Goal: Use online tool/utility

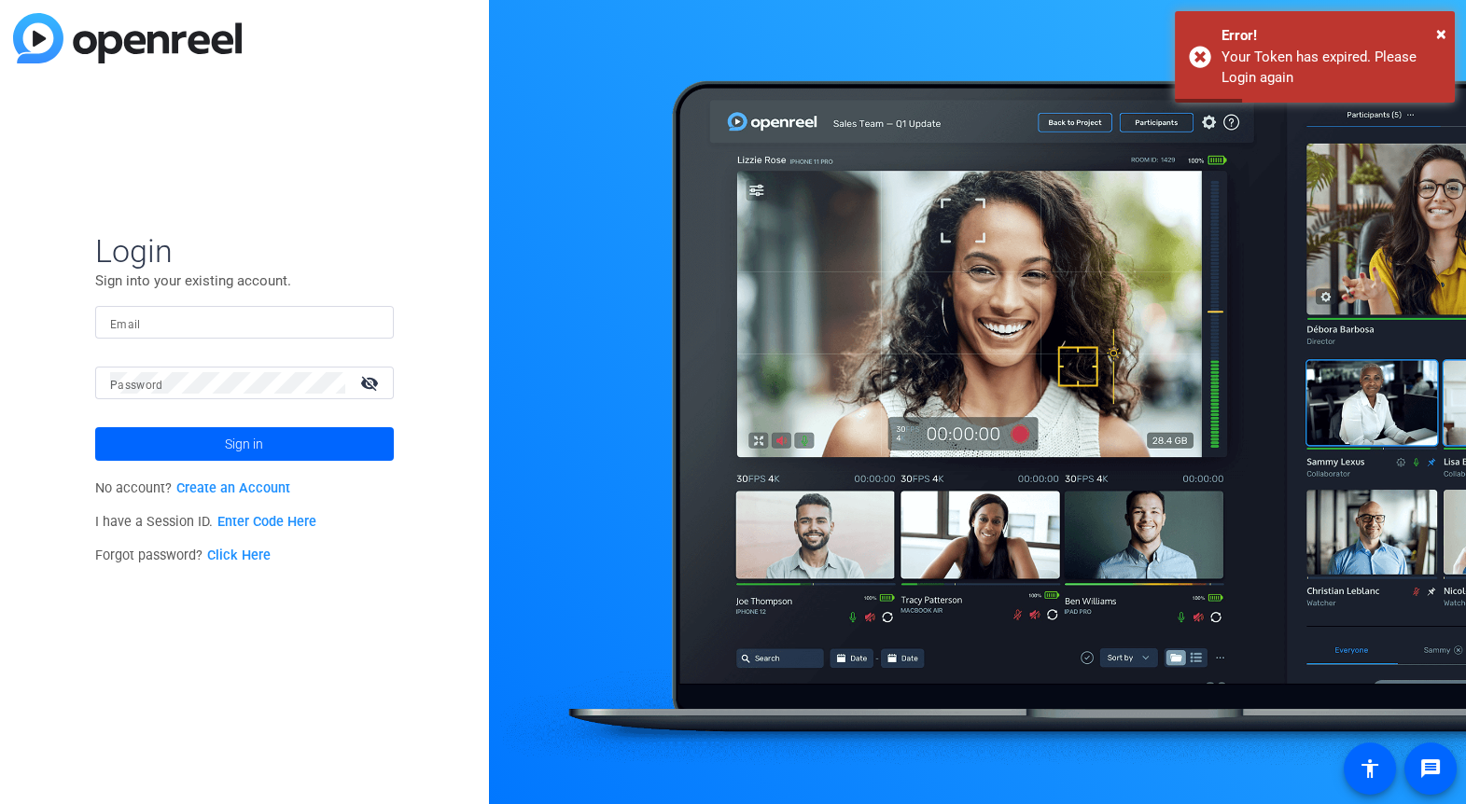
click at [173, 323] on input "Email" at bounding box center [244, 323] width 269 height 22
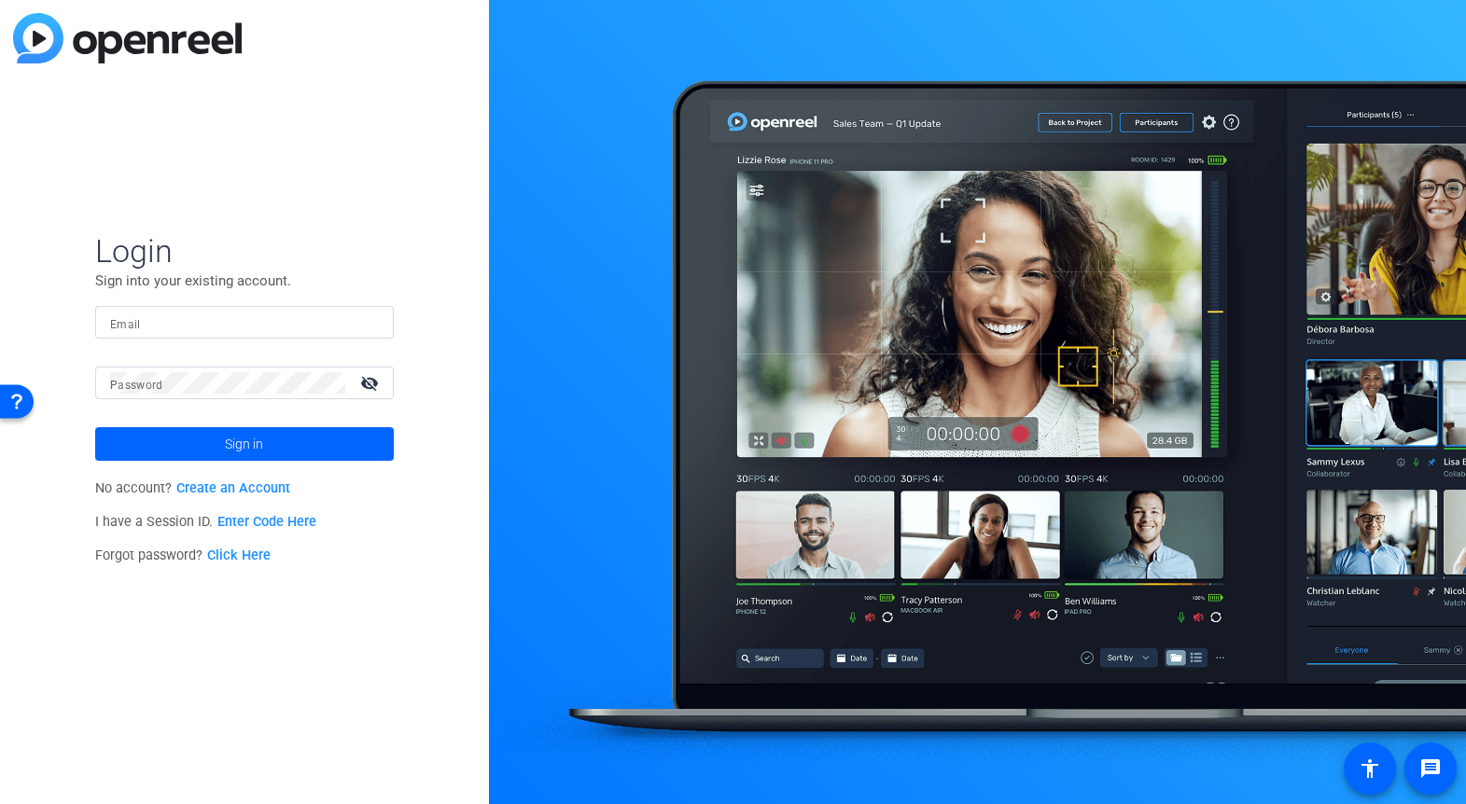
type input "[EMAIL_ADDRESS][DOMAIN_NAME]"
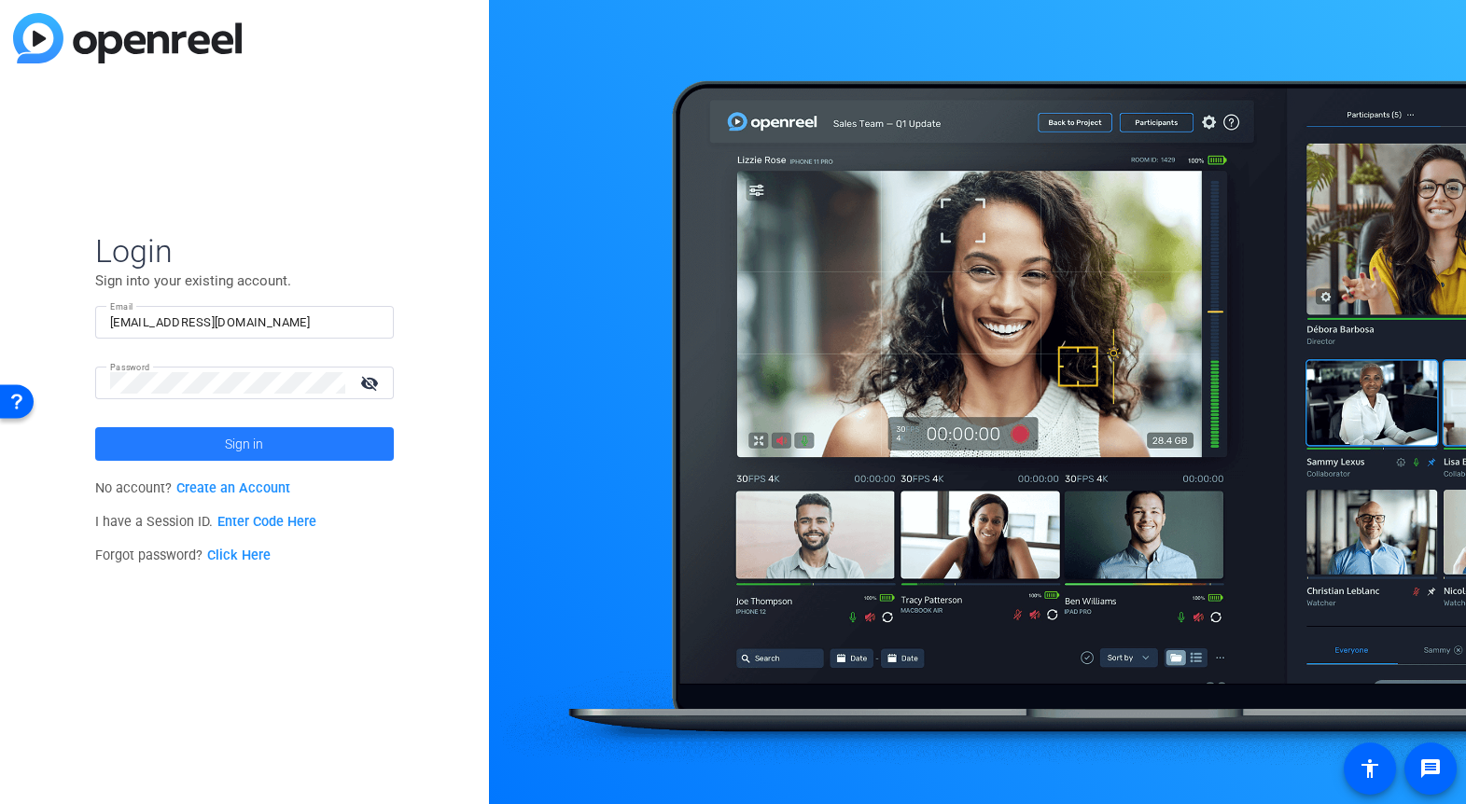
click at [216, 446] on span at bounding box center [244, 444] width 299 height 45
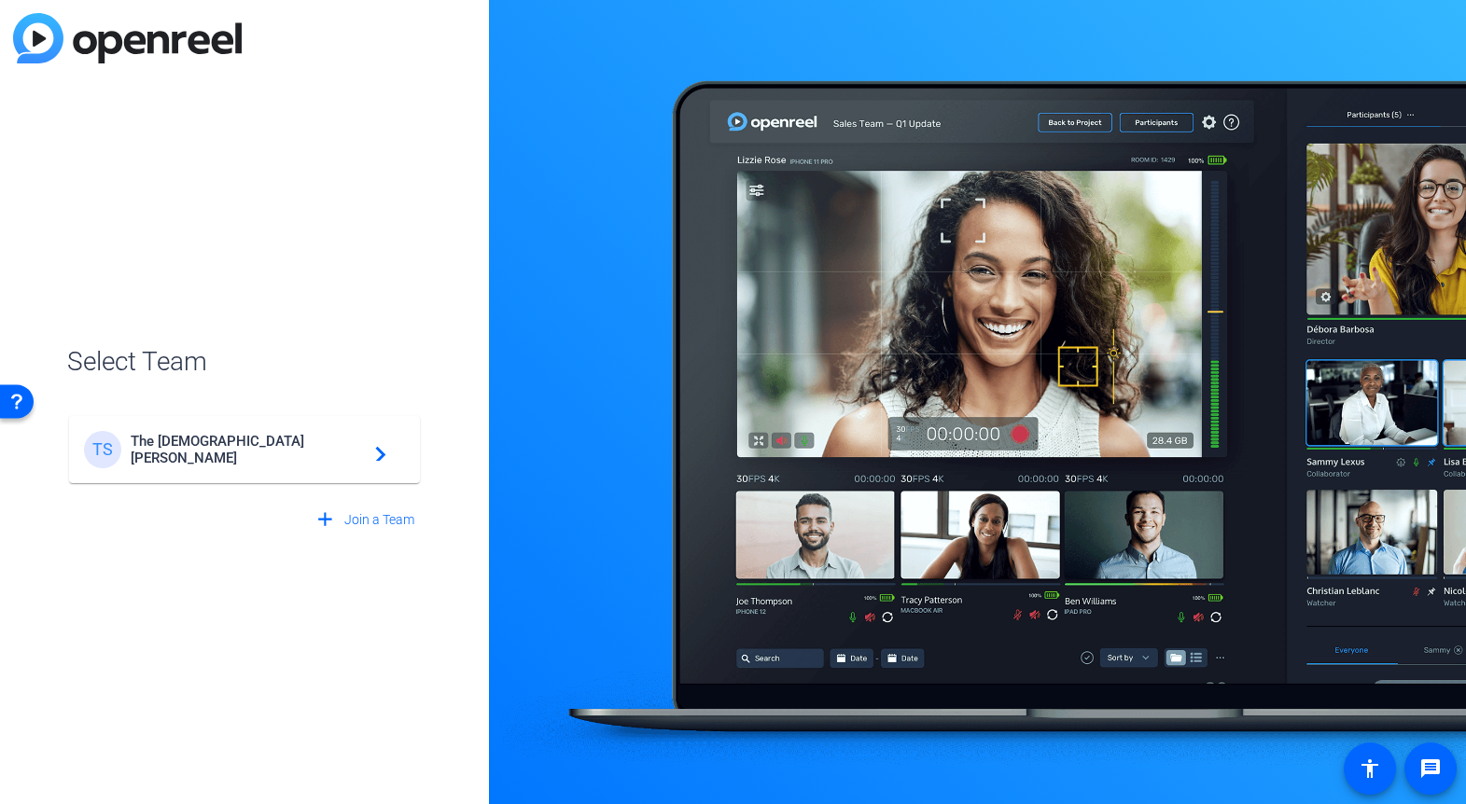
click at [238, 453] on span "The [DEMOGRAPHIC_DATA][PERSON_NAME]" at bounding box center [247, 450] width 233 height 34
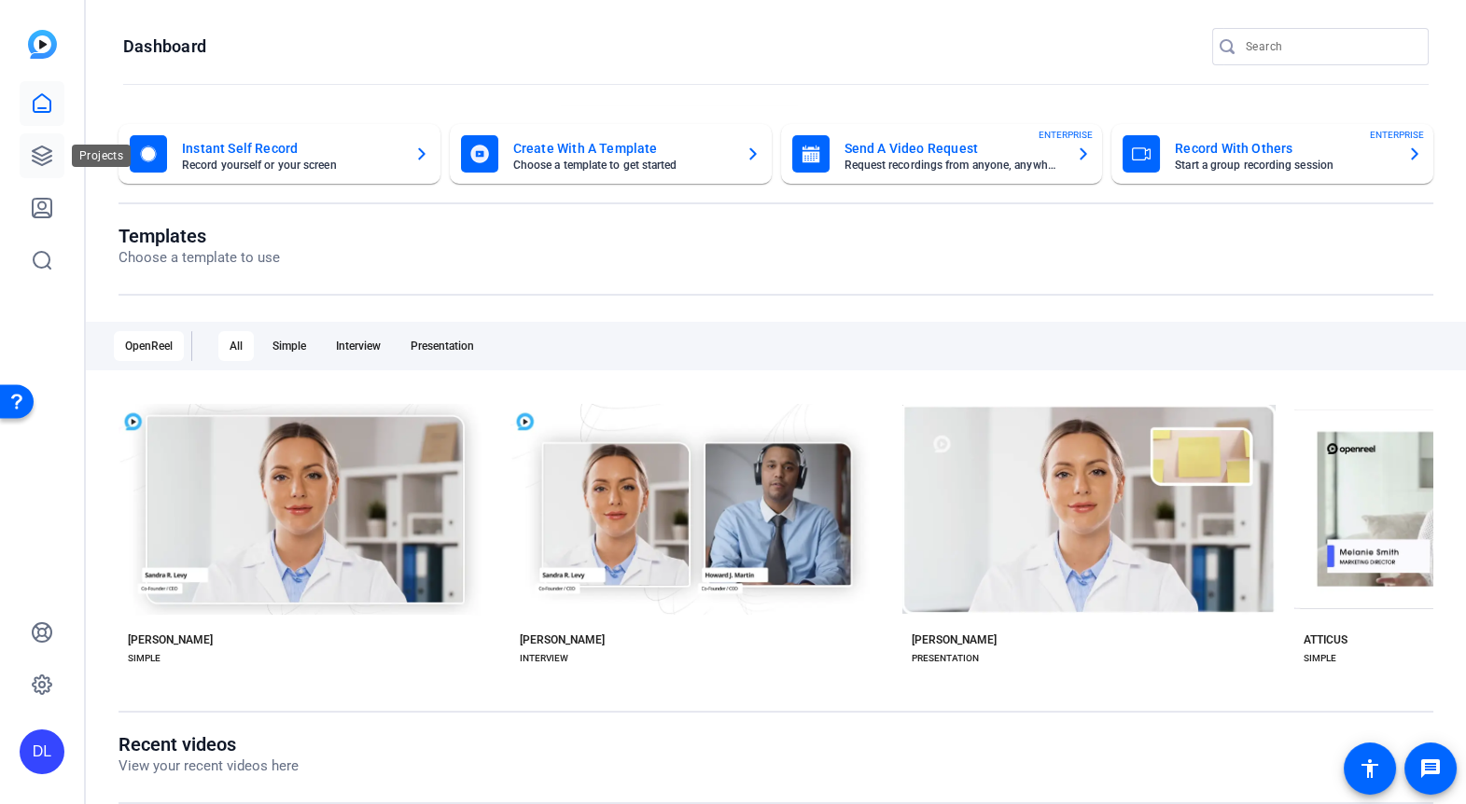
click at [37, 147] on icon at bounding box center [42, 156] width 22 height 22
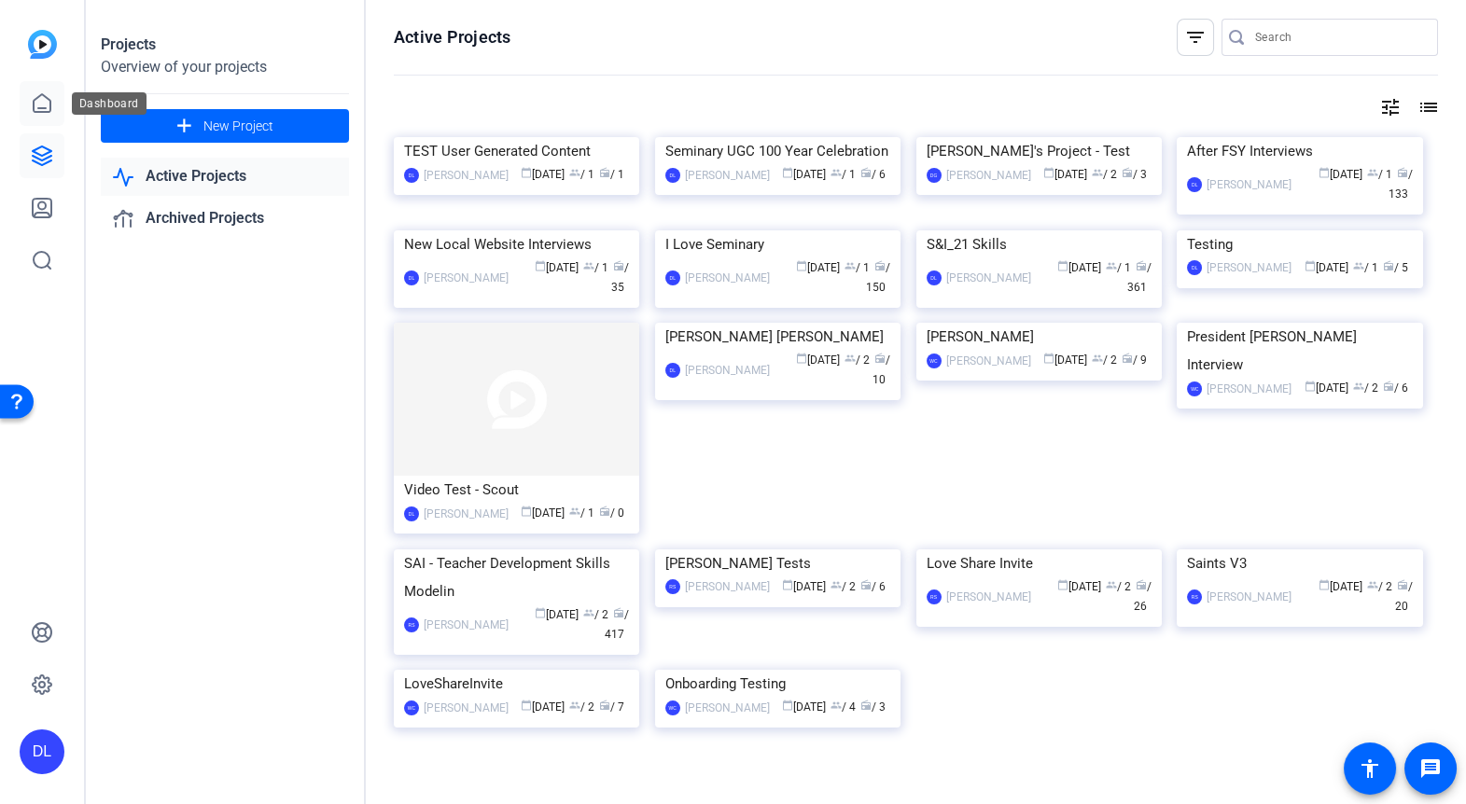
click at [51, 102] on icon at bounding box center [42, 103] width 22 height 22
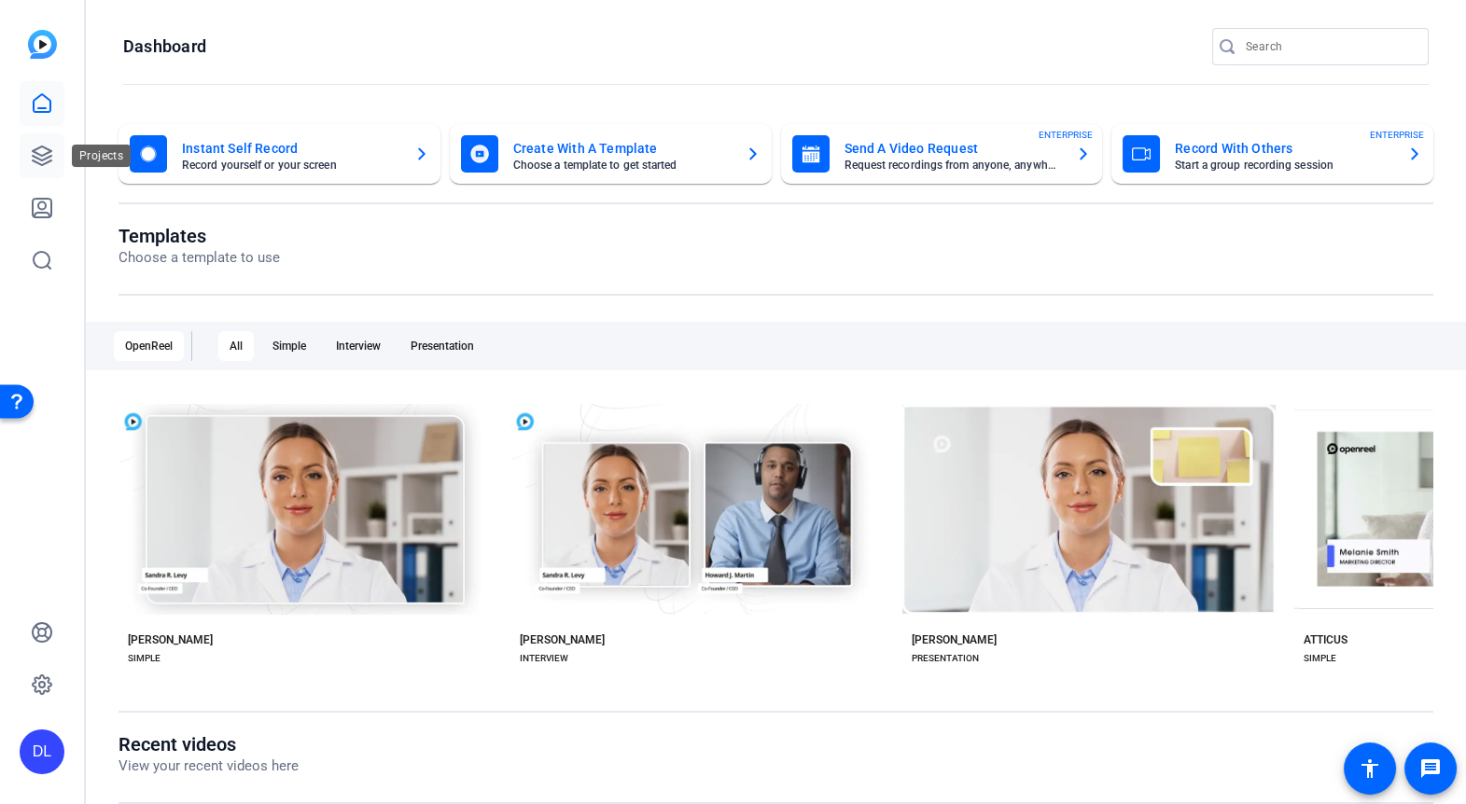
click at [39, 154] on icon at bounding box center [42, 156] width 19 height 19
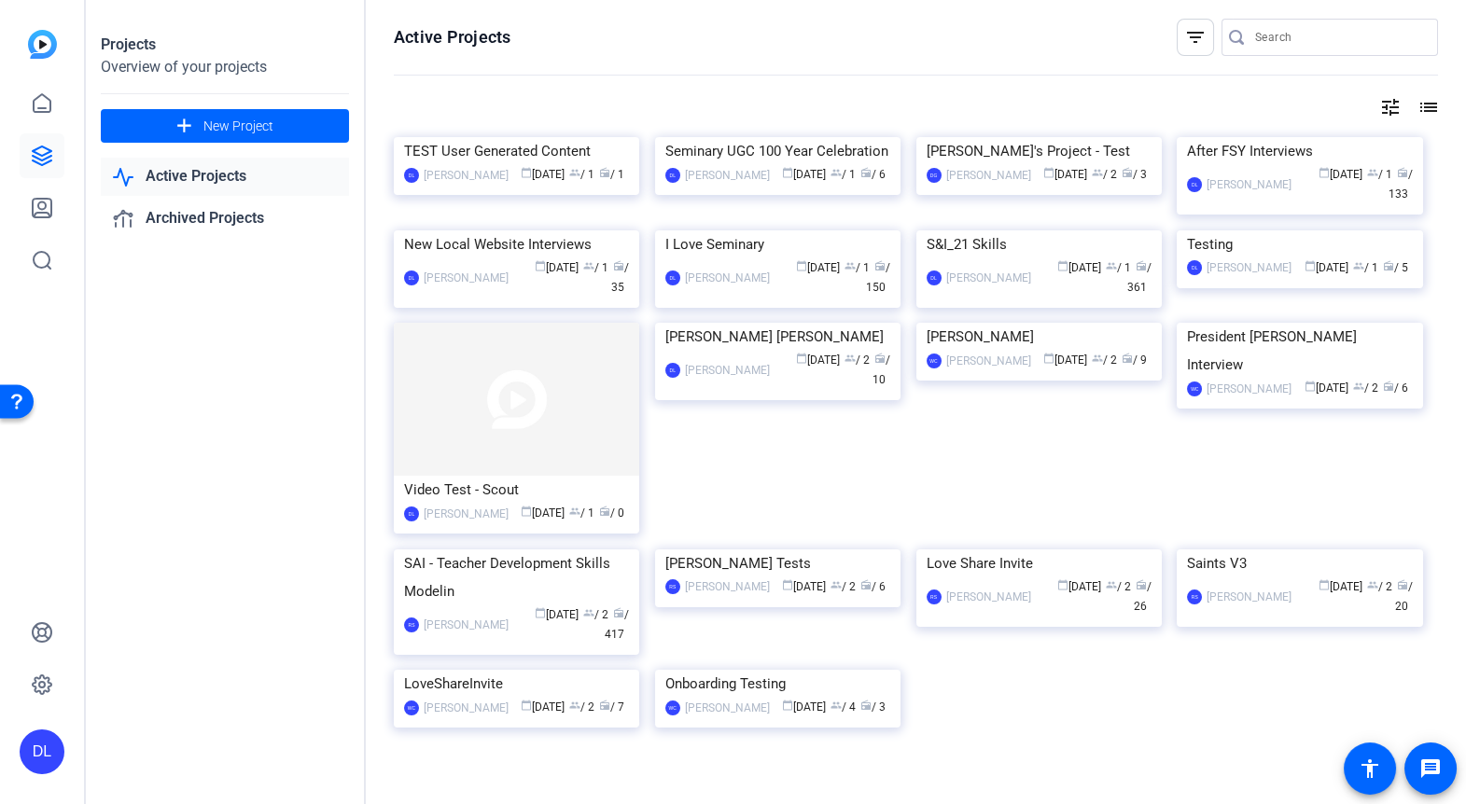
click at [196, 175] on link "Active Projects" at bounding box center [225, 177] width 248 height 38
click at [50, 217] on icon at bounding box center [42, 208] width 19 height 19
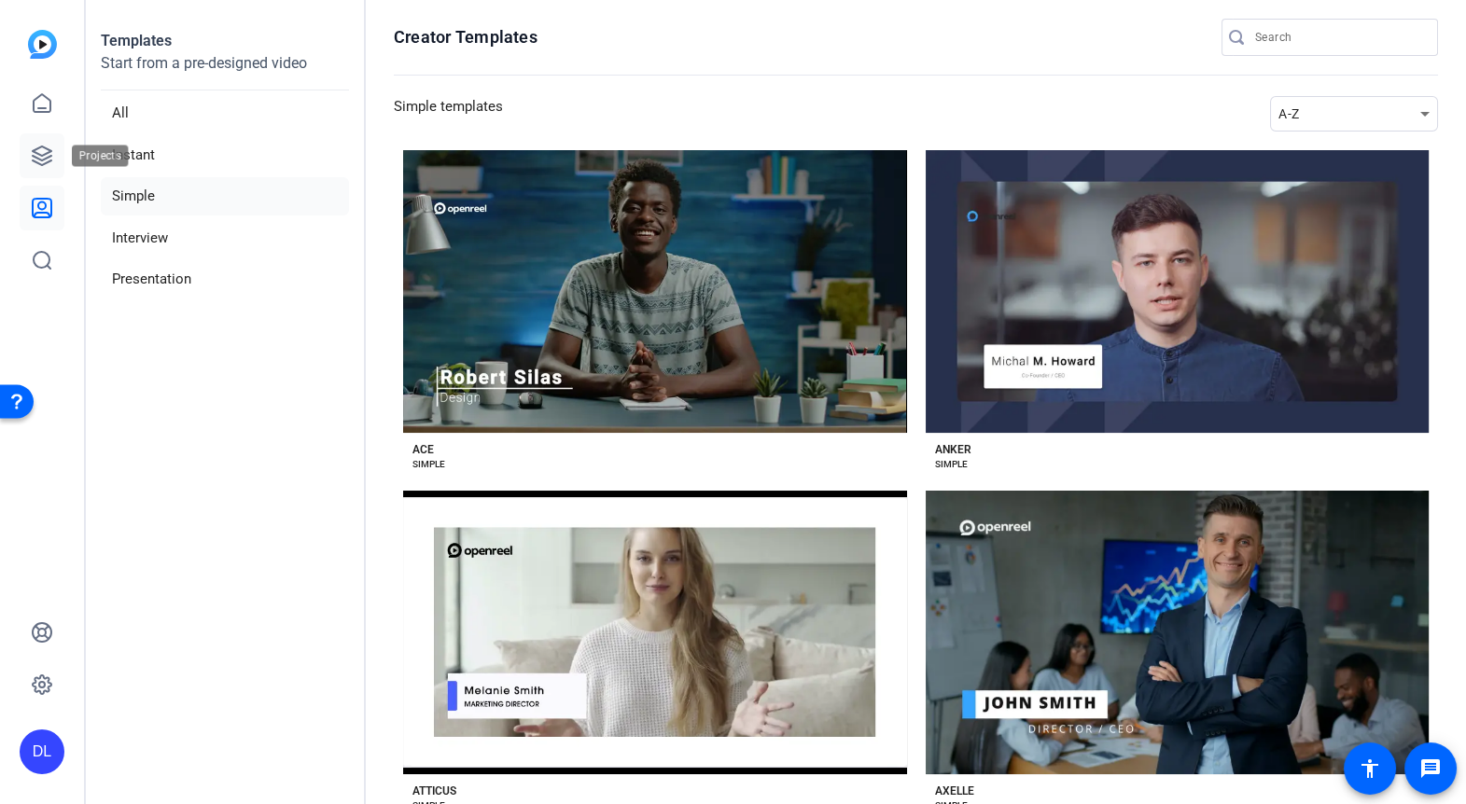
click at [43, 150] on icon at bounding box center [42, 156] width 22 height 22
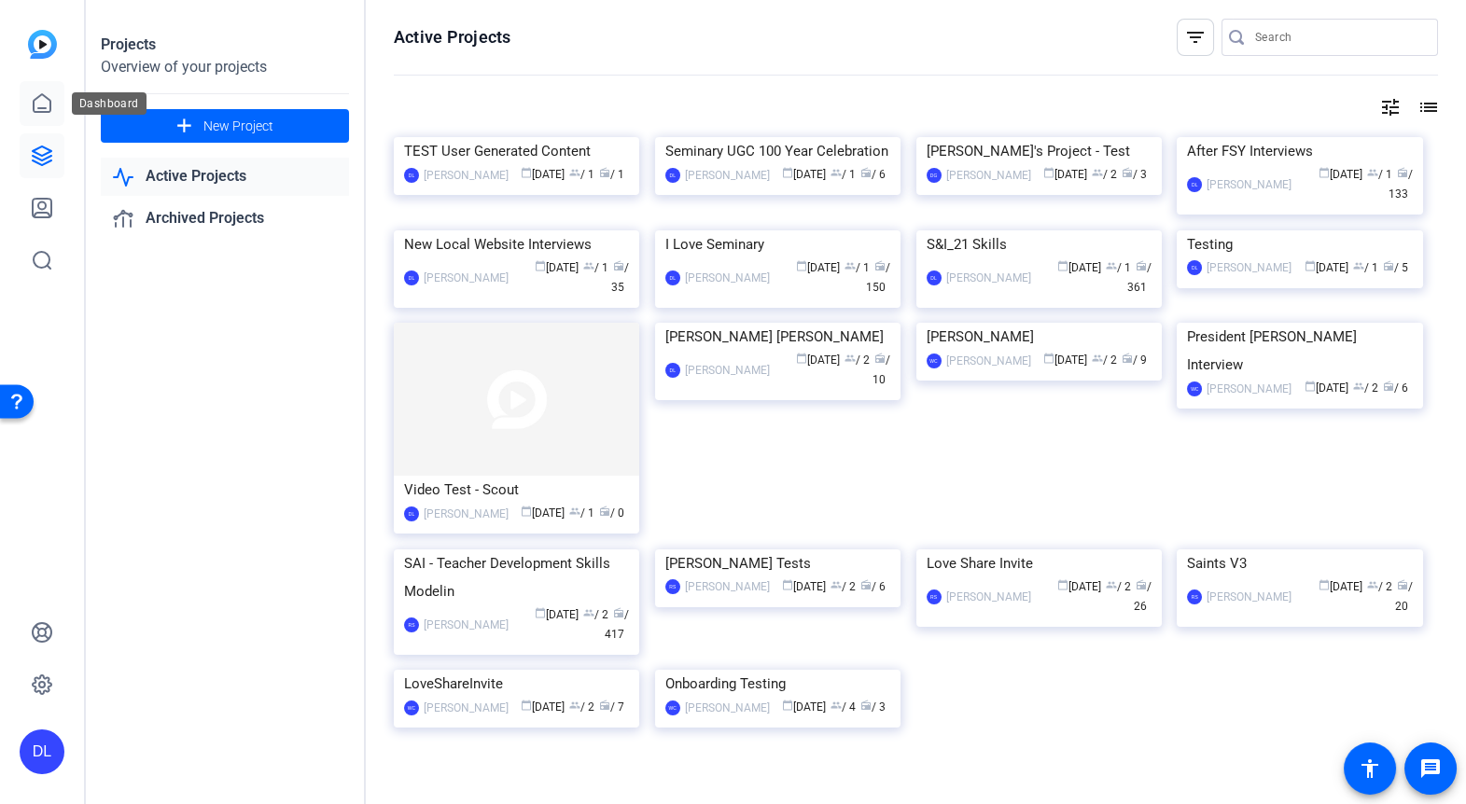
click at [41, 104] on icon at bounding box center [42, 103] width 22 height 22
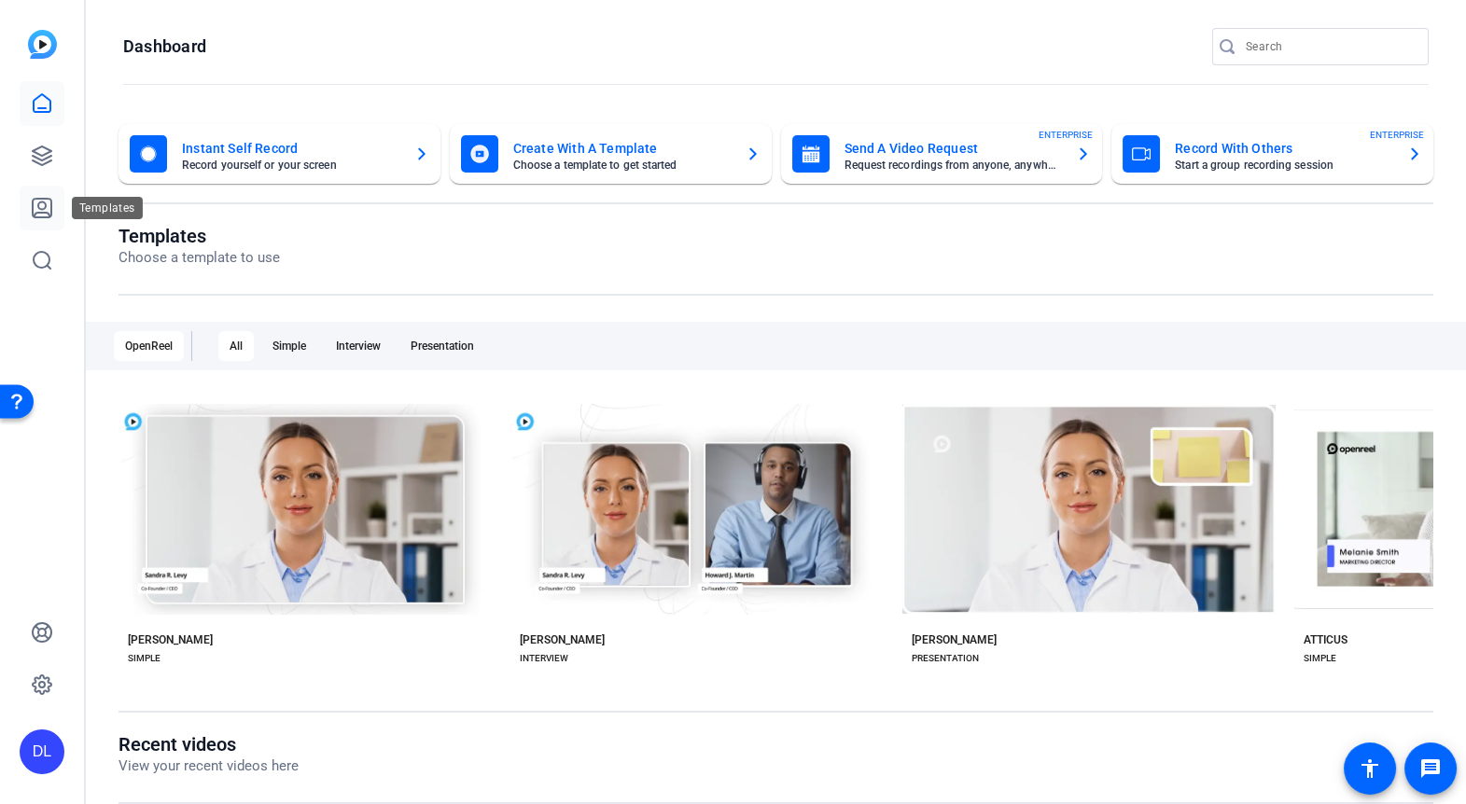
click at [44, 205] on icon at bounding box center [42, 208] width 22 height 22
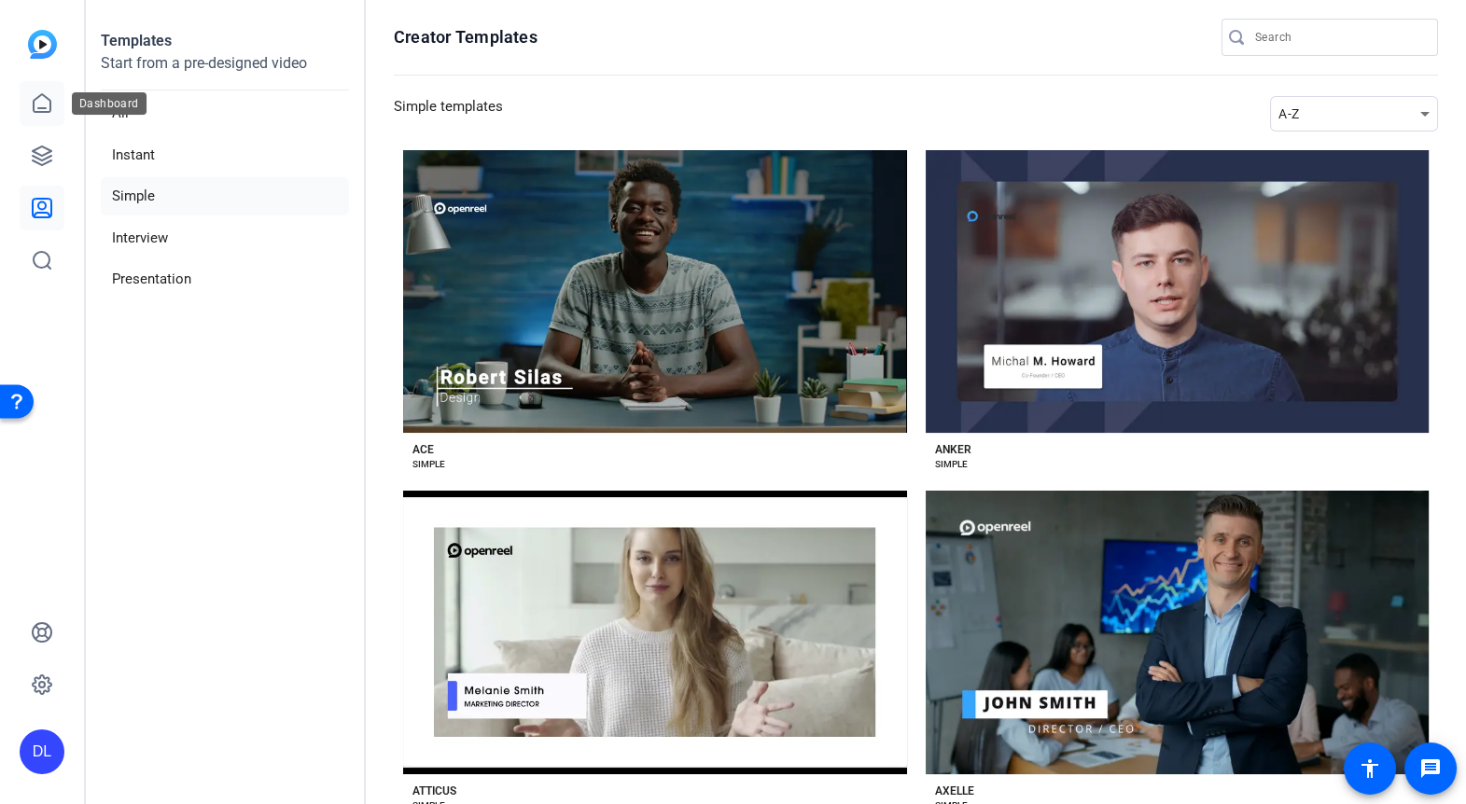
click at [43, 108] on icon at bounding box center [42, 103] width 17 height 18
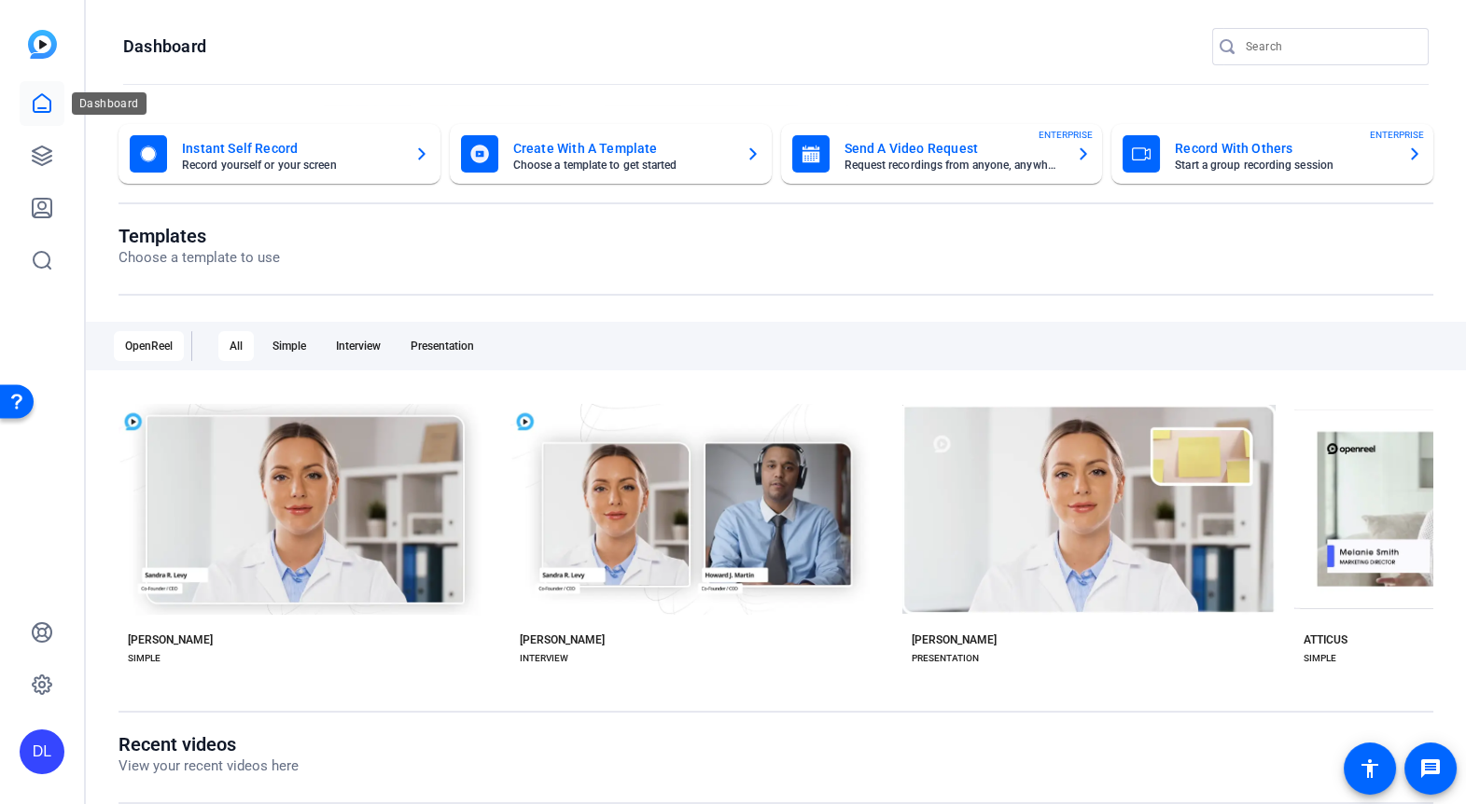
click at [40, 90] on link at bounding box center [42, 103] width 45 height 45
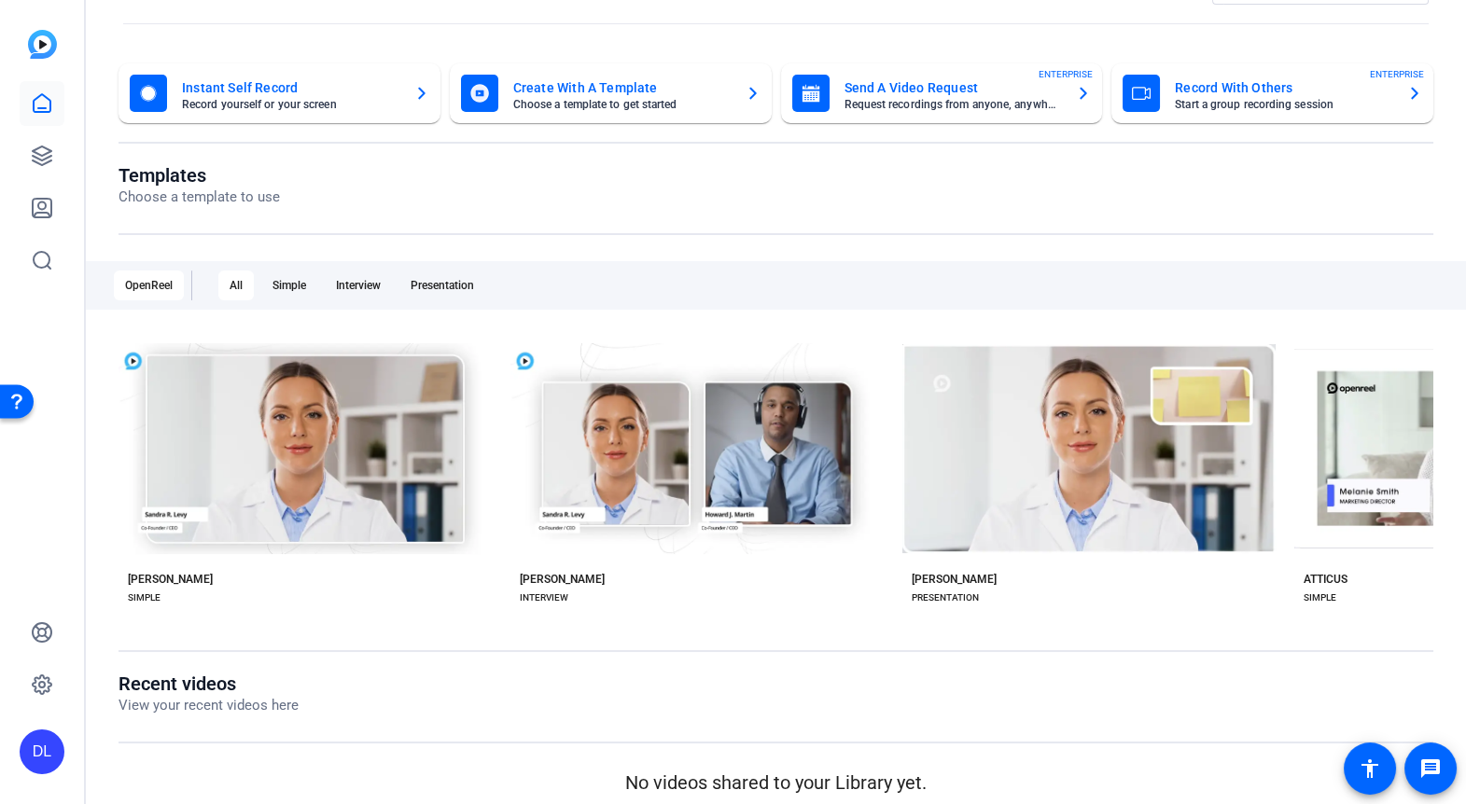
scroll to position [77, 0]
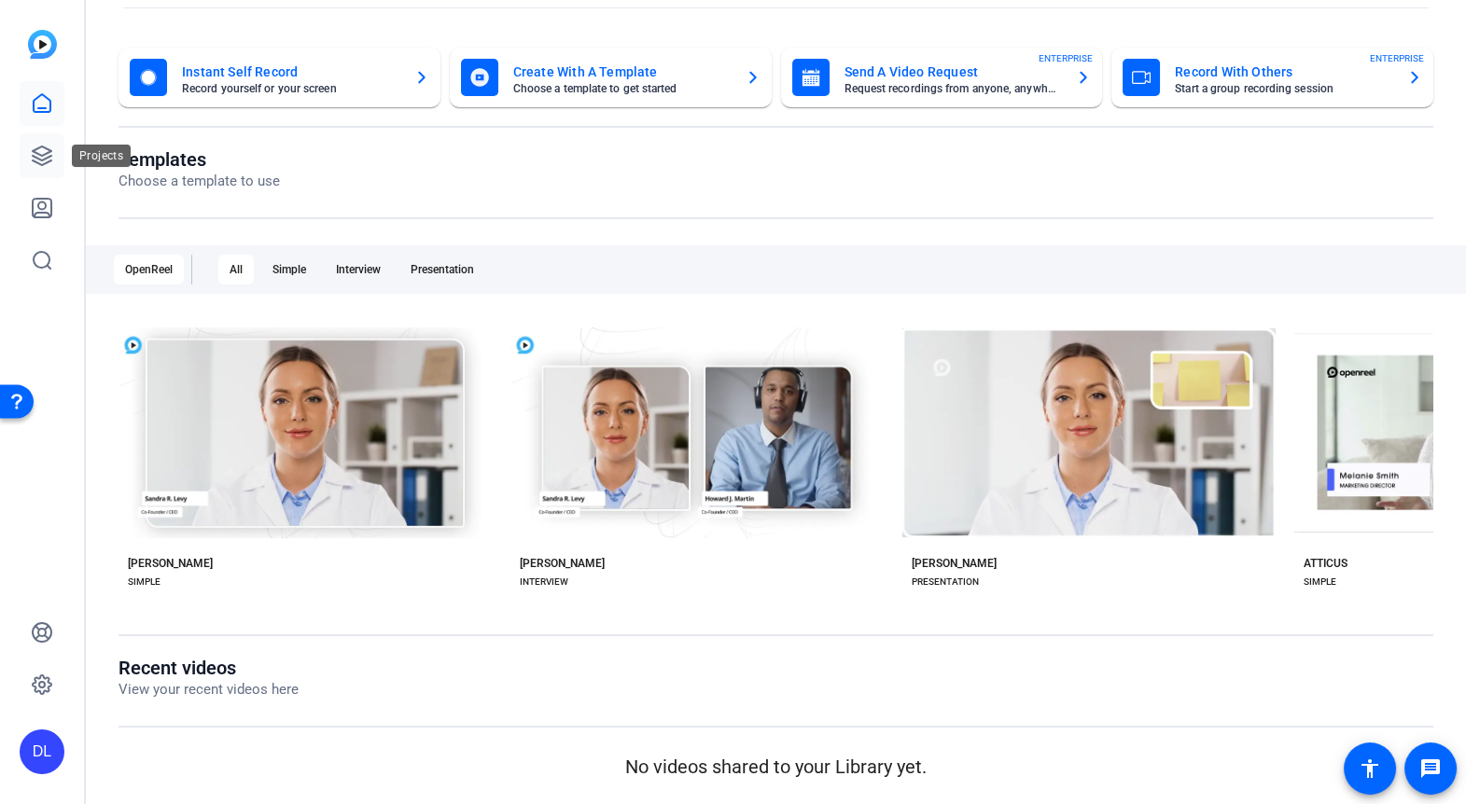
click at [48, 148] on icon at bounding box center [42, 156] width 19 height 19
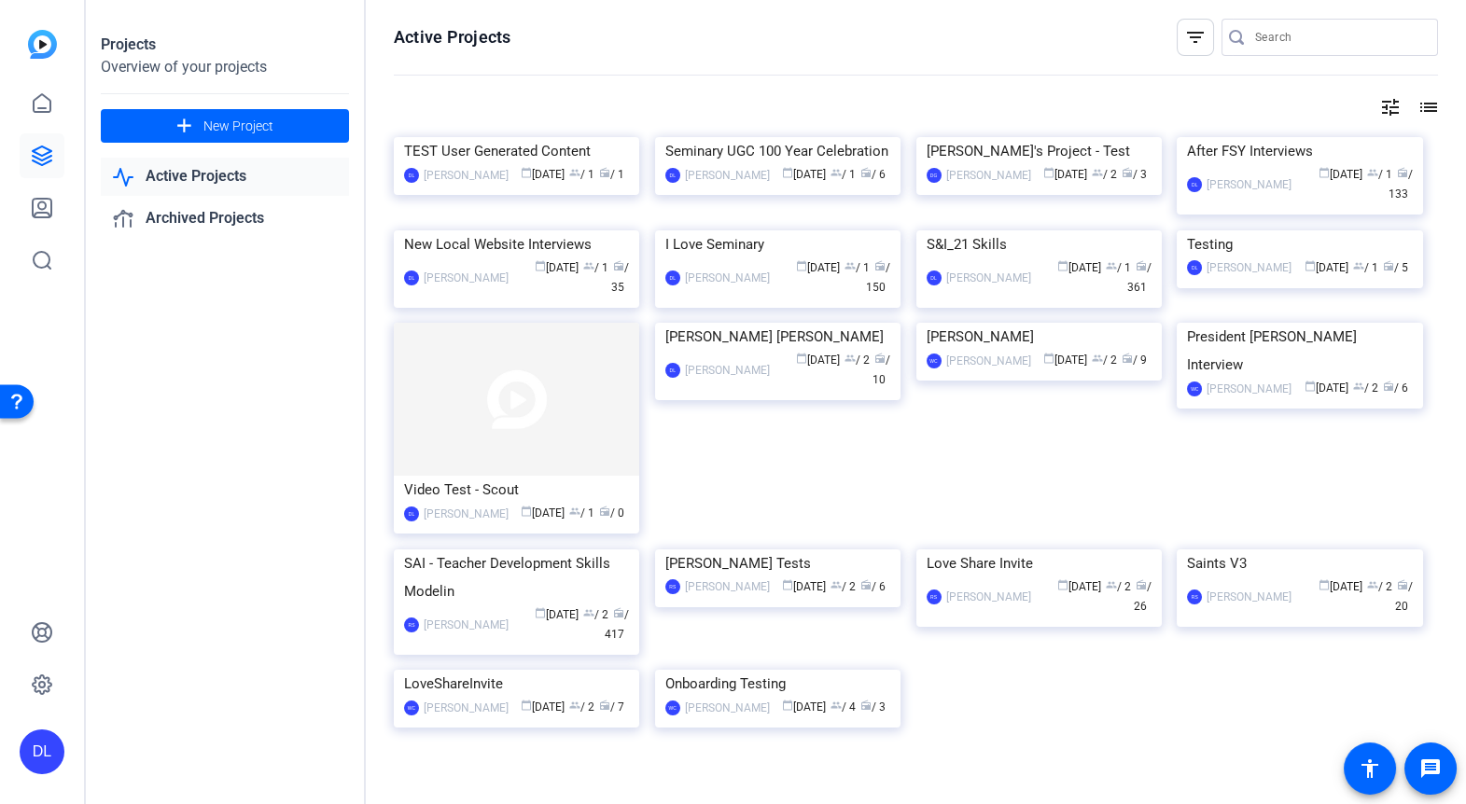
click at [208, 176] on link "Active Projects" at bounding box center [225, 177] width 248 height 38
click at [1071, 137] on img at bounding box center [1038, 137] width 245 height 0
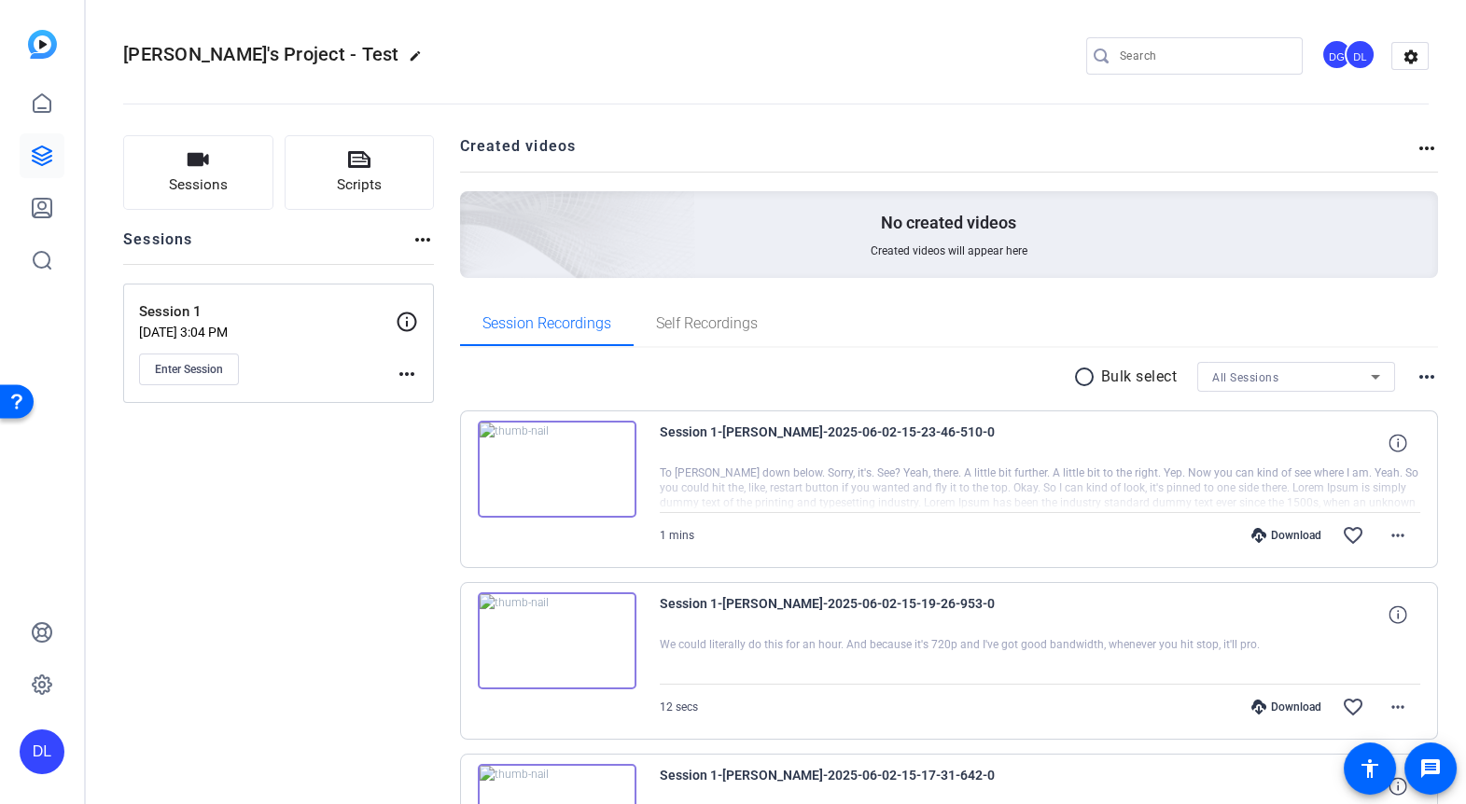
click at [553, 462] on img at bounding box center [557, 469] width 159 height 97
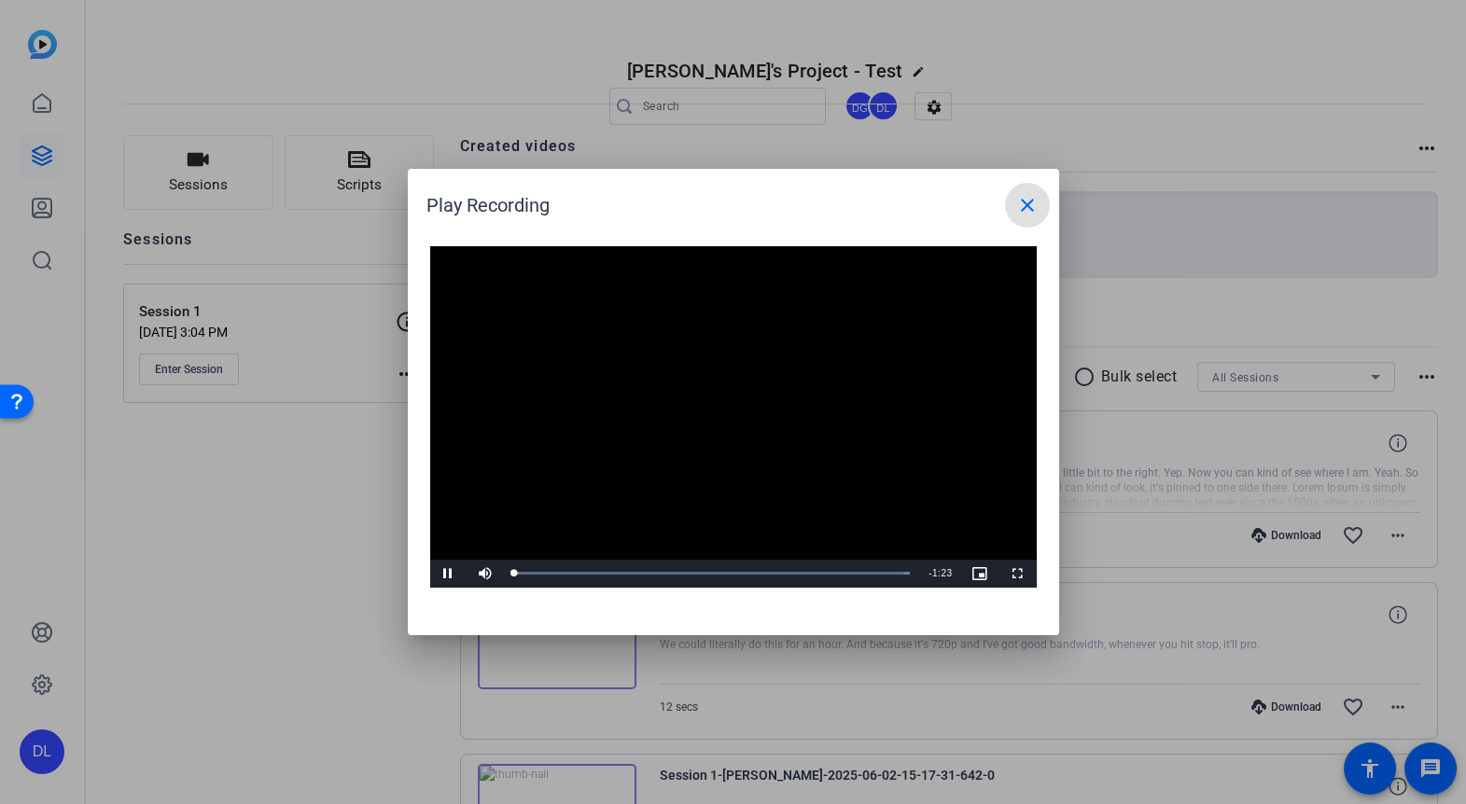
click at [730, 416] on video "Video Player" at bounding box center [733, 417] width 607 height 342
click at [1022, 204] on mat-icon "close" at bounding box center [1027, 205] width 22 height 22
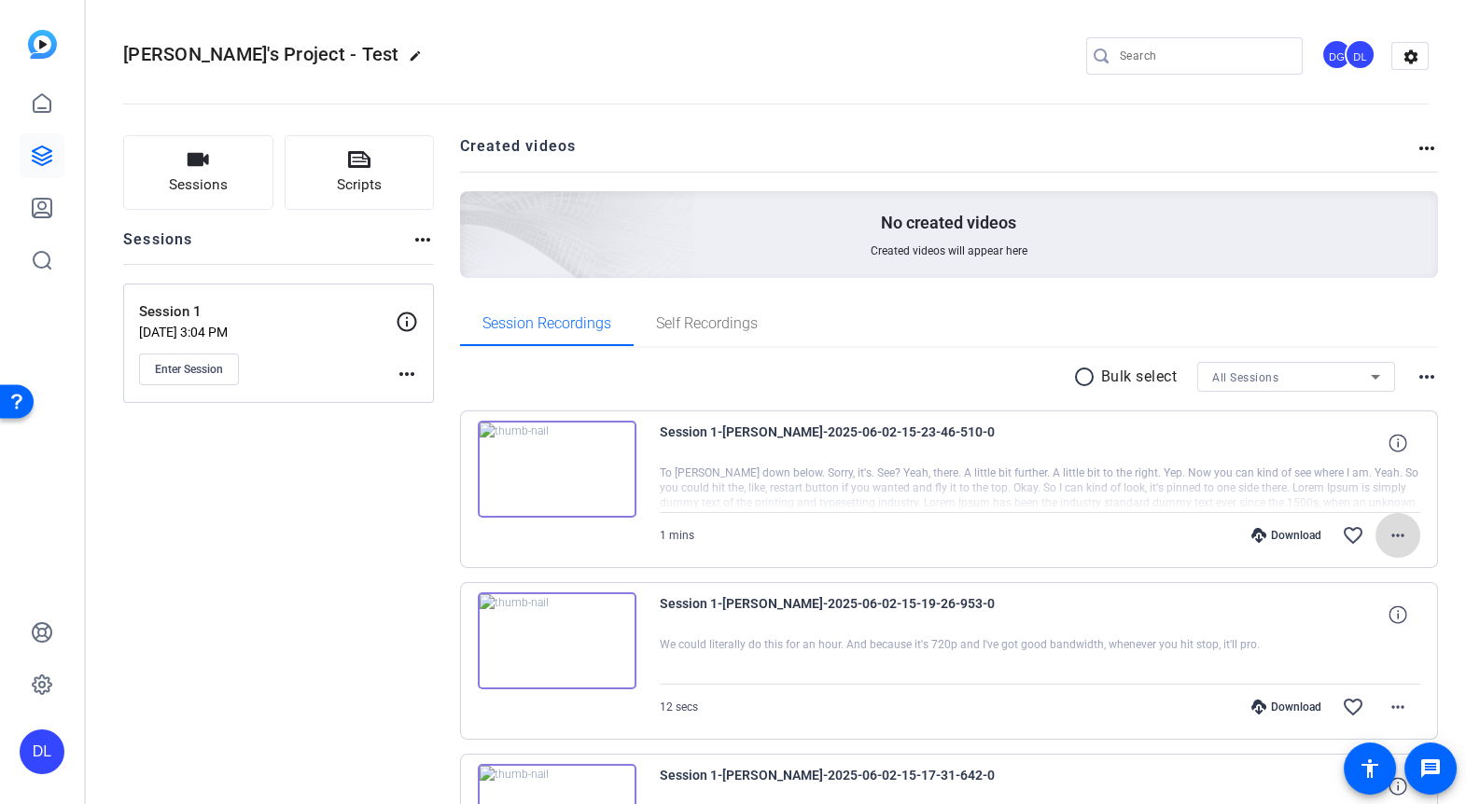
click at [1395, 535] on mat-icon "more_horiz" at bounding box center [1398, 535] width 22 height 22
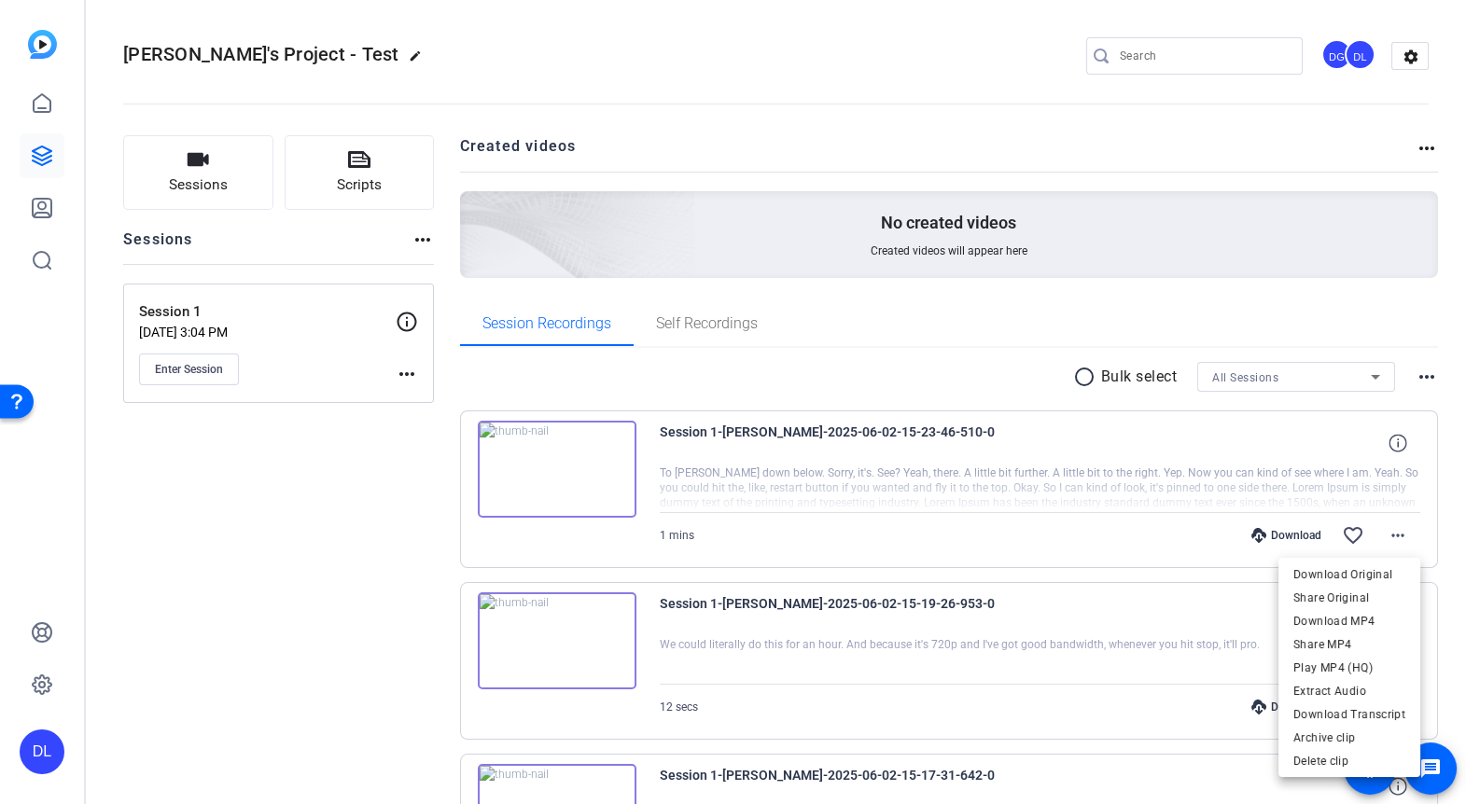
click at [1057, 451] on div at bounding box center [733, 402] width 1466 height 804
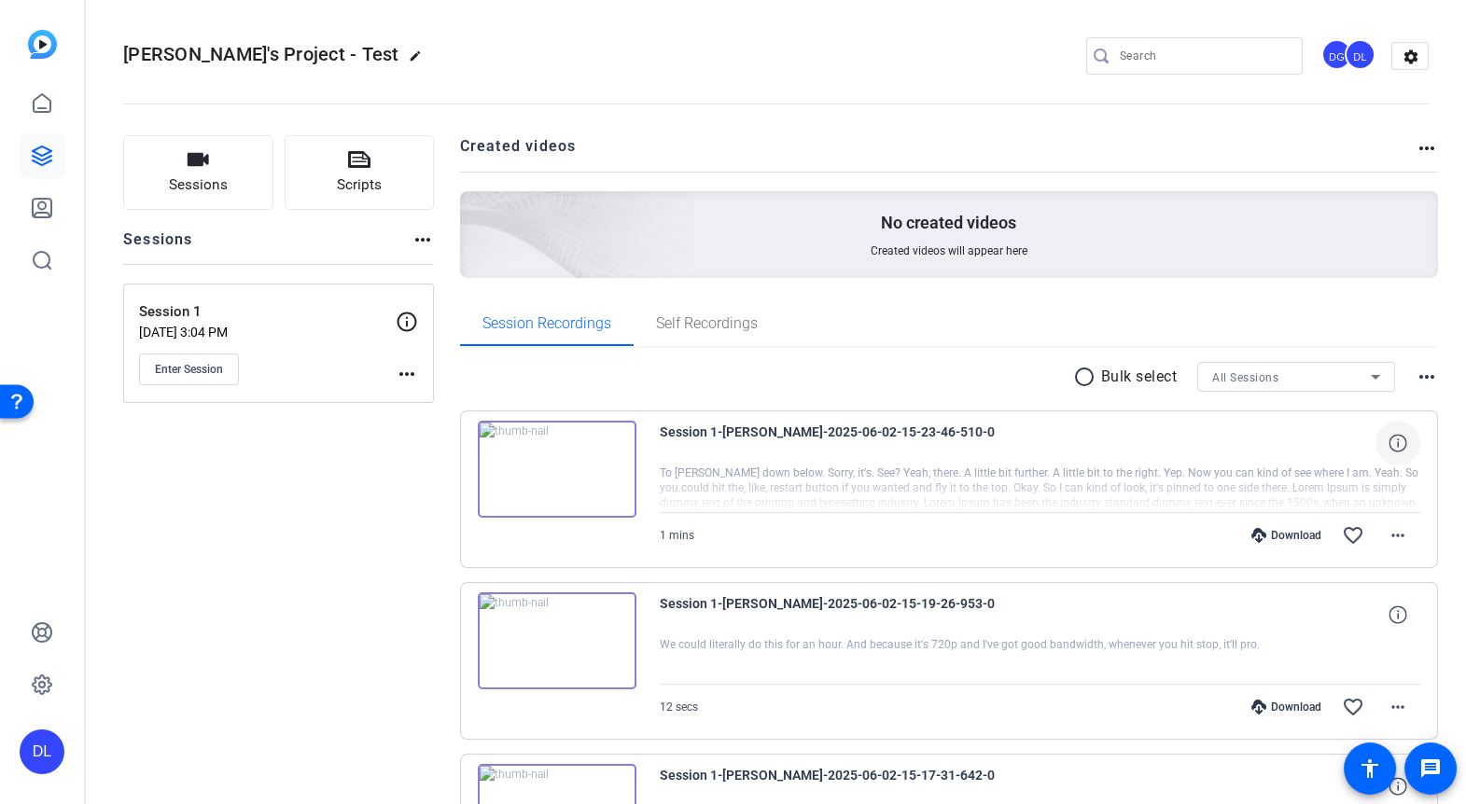
click at [1402, 444] on icon at bounding box center [1398, 443] width 18 height 18
click at [1399, 443] on mat-icon "close" at bounding box center [1398, 443] width 22 height 23
click at [1348, 533] on mat-icon "favorite_border" at bounding box center [1353, 535] width 22 height 22
click at [187, 376] on button "Enter Session" at bounding box center [189, 370] width 100 height 32
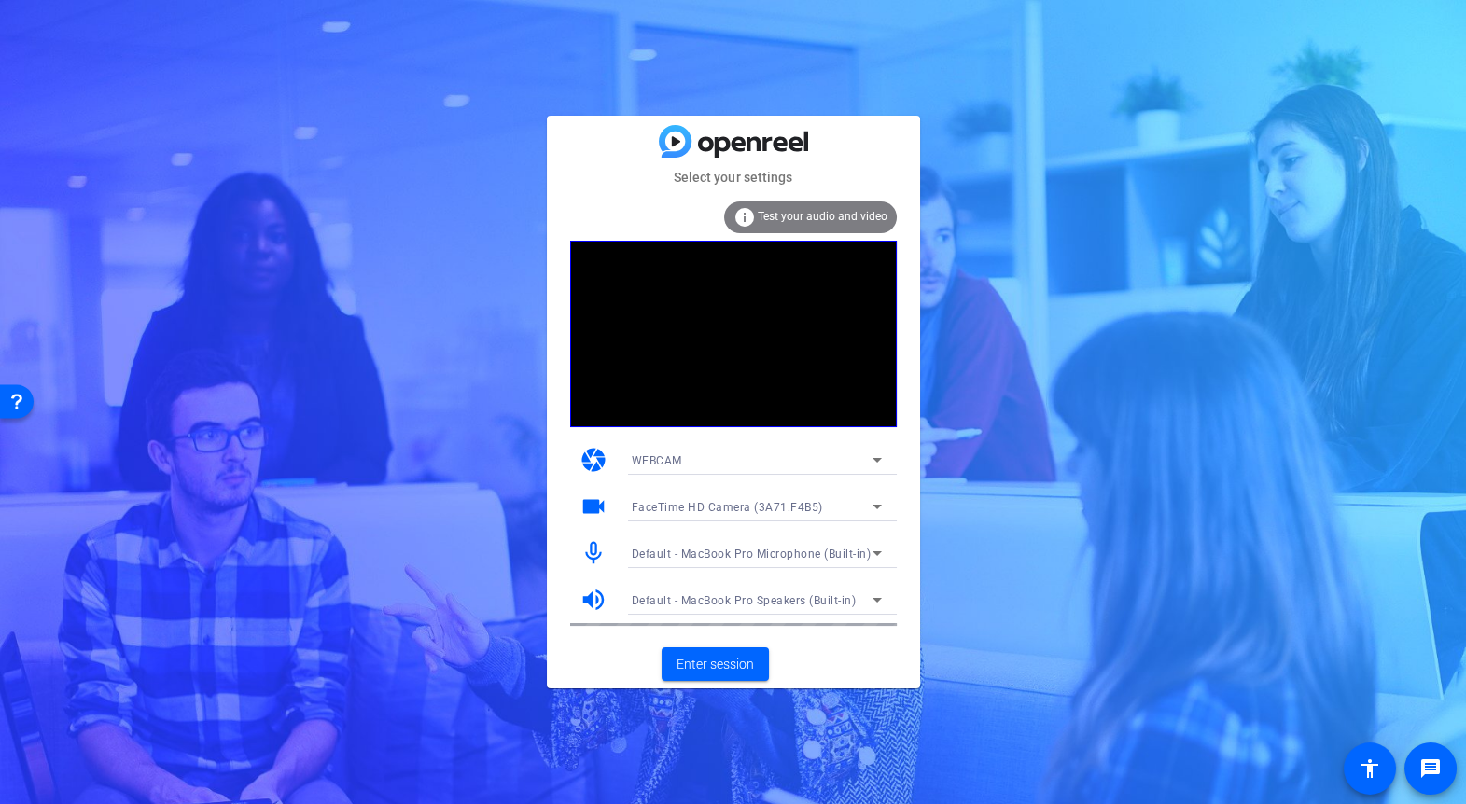
click at [1166, 99] on div "Select your settings info Test your audio and video camera WEBCAM videocam Face…" at bounding box center [733, 402] width 1466 height 804
